Goal: Find specific page/section: Find specific page/section

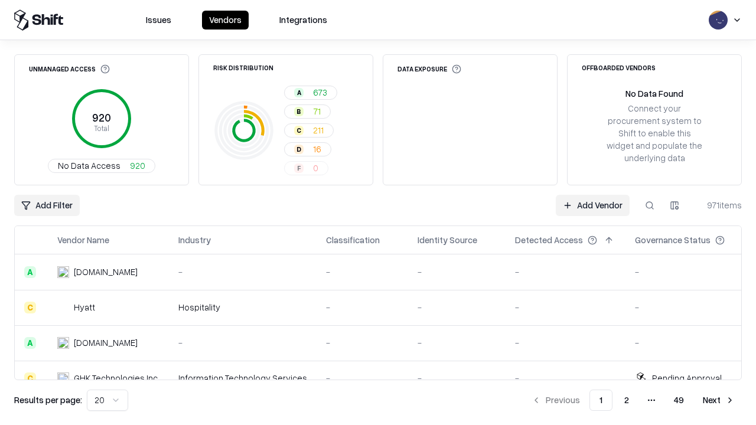
click at [378, 213] on div "Add Filter Add Vendor 971 items" at bounding box center [378, 205] width 728 height 21
click at [47, 206] on html "Issues Vendors Integrations Unmanaged Access 920 Total No Data Access 920 Risk …" at bounding box center [378, 212] width 756 height 425
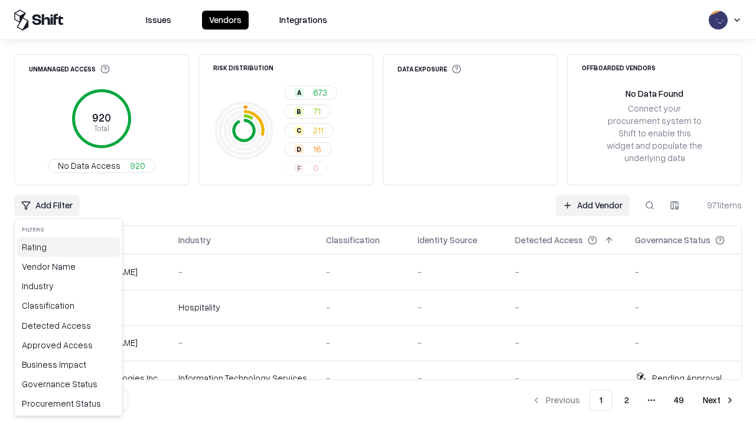
click at [69, 247] on div "Rating" at bounding box center [68, 248] width 103 height 20
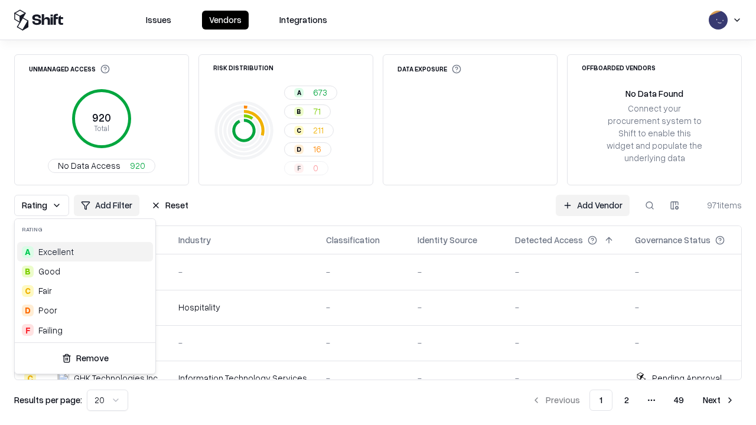
click at [378, 213] on html "Issues Vendors Integrations Unmanaged Access 920 Total No Data Access 920 Risk …" at bounding box center [378, 212] width 756 height 425
click at [378, 213] on div "Rating Add Filter Reset Add Vendor 971 items" at bounding box center [378, 205] width 728 height 21
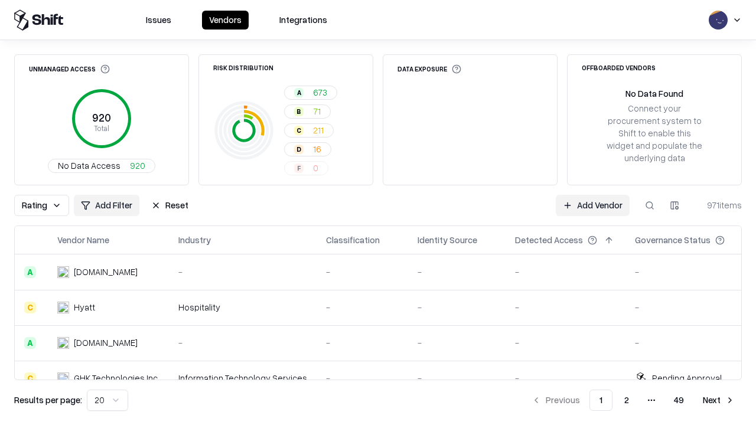
click at [170, 206] on button "Reset" at bounding box center [169, 205] width 51 height 21
click at [378, 213] on div "Rating Add Filter Reset Add Vendor 971 items" at bounding box center [378, 205] width 728 height 21
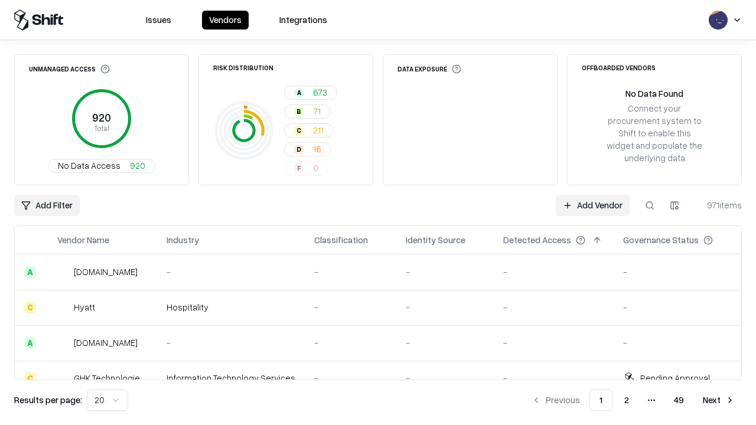
click at [47, 206] on html "Issues Vendors Integrations Unmanaged Access 920 Total No Data Access 920 Risk …" at bounding box center [378, 212] width 756 height 425
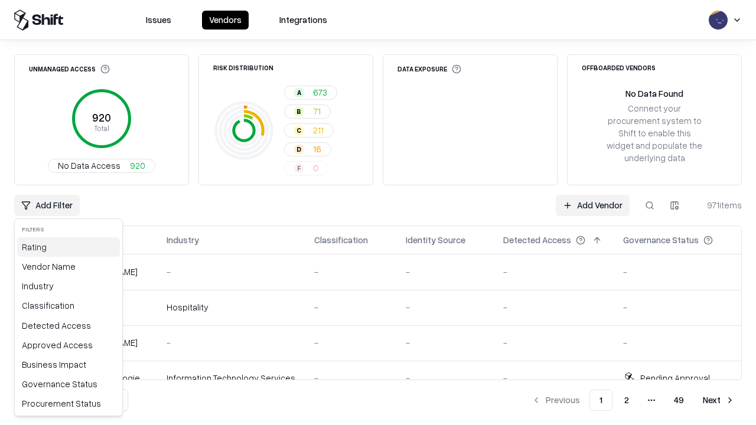
click at [69, 247] on div "Rating" at bounding box center [68, 248] width 103 height 20
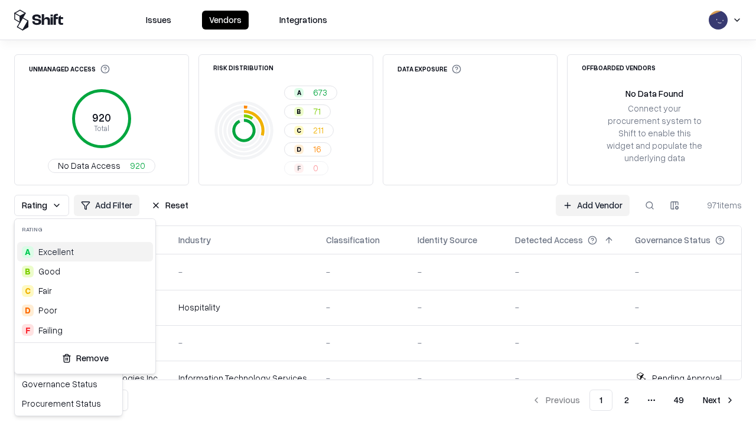
click at [85, 291] on div "C Fair" at bounding box center [85, 291] width 136 height 20
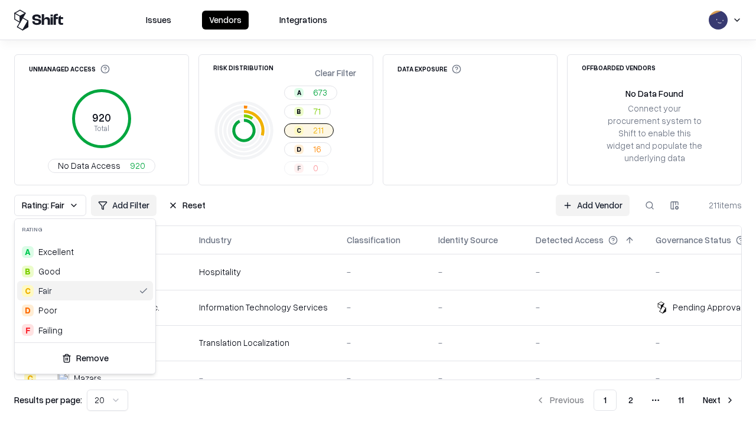
click at [378, 213] on html "Issues Vendors Integrations Unmanaged Access 920 Total No Data Access 920 Risk …" at bounding box center [378, 212] width 756 height 425
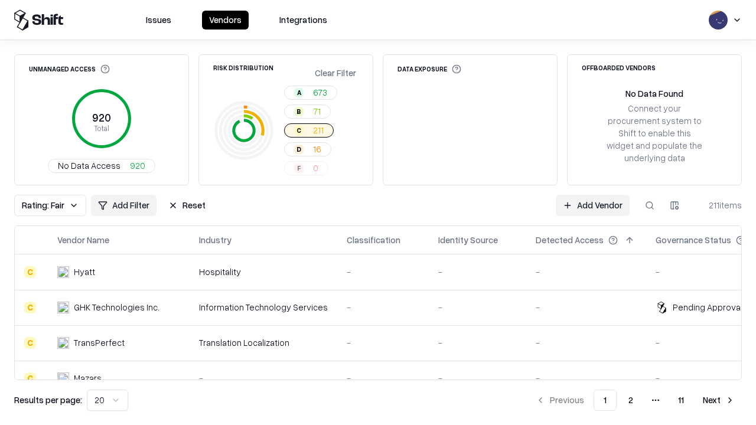
click at [378, 213] on div "Rating: Fair Add Filter Reset Add Vendor 211 items" at bounding box center [378, 205] width 728 height 21
click at [187, 206] on button "Reset" at bounding box center [186, 205] width 51 height 21
click at [378, 213] on div "Add Filter Add Vendor 211 items" at bounding box center [378, 205] width 728 height 21
click at [47, 206] on html "Issues Vendors Integrations Unmanaged Access 920 Total No Data Access 920 Risk …" at bounding box center [378, 212] width 756 height 425
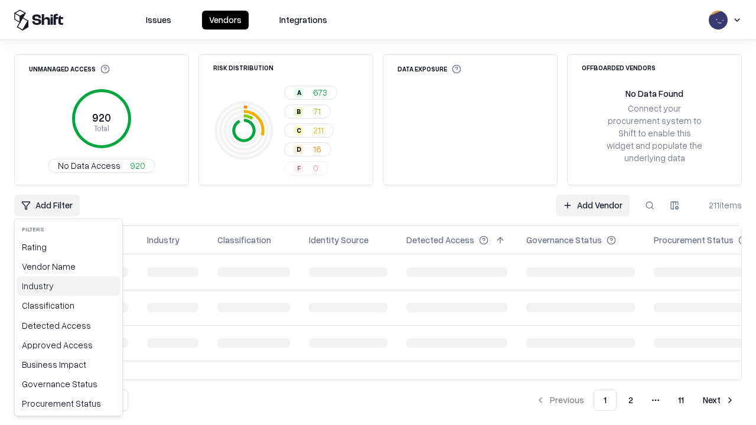
click at [69, 286] on div "Industry" at bounding box center [68, 287] width 103 height 20
